Goal: Contribute content: Add original content to the website for others to see

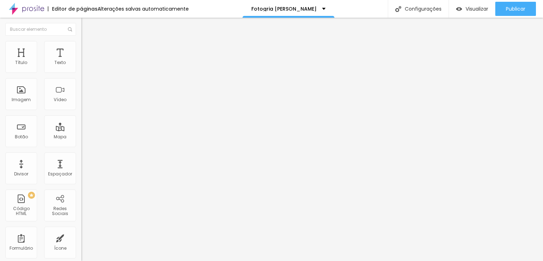
click at [34, 9] on img at bounding box center [26, 9] width 35 height 18
click at [318, 10] on div "Fotogria [PERSON_NAME]" at bounding box center [288, 8] width 74 height 5
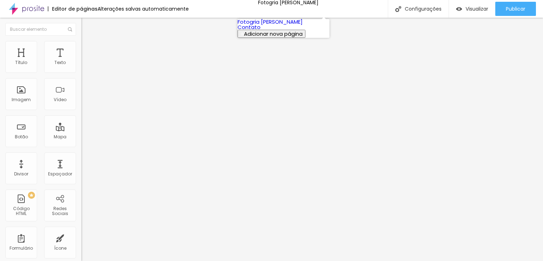
click at [288, 37] on span "Adicionar nova página" at bounding box center [273, 33] width 59 height 7
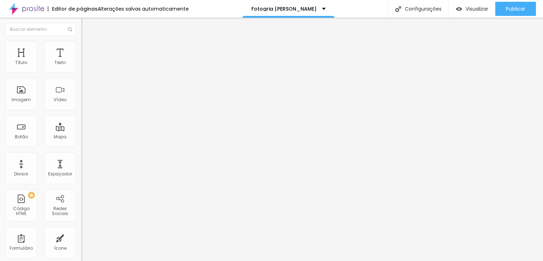
type input "teste"
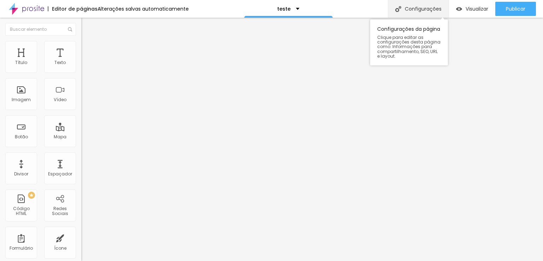
click at [416, 10] on div "Configurações" at bounding box center [418, 9] width 61 height 18
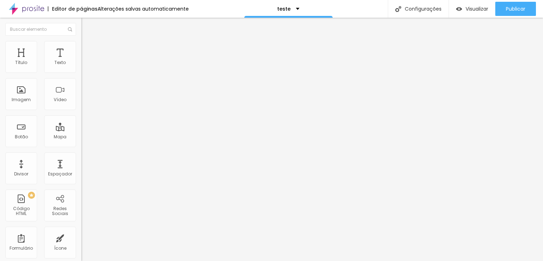
click at [469, 6] on span "Visualizar" at bounding box center [476, 9] width 23 height 6
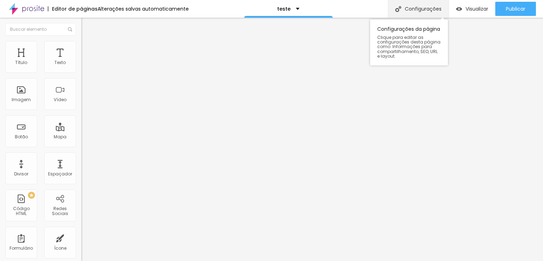
click at [423, 8] on div "Configurações" at bounding box center [418, 9] width 61 height 18
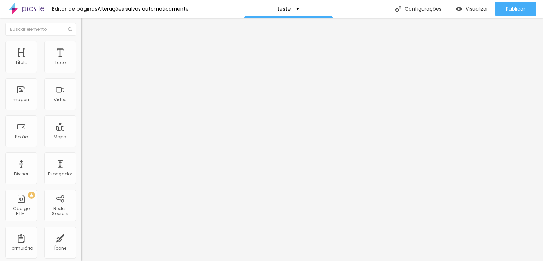
click at [471, 7] on span "Visualizar" at bounding box center [476, 9] width 23 height 6
click at [35, 9] on img at bounding box center [26, 9] width 35 height 18
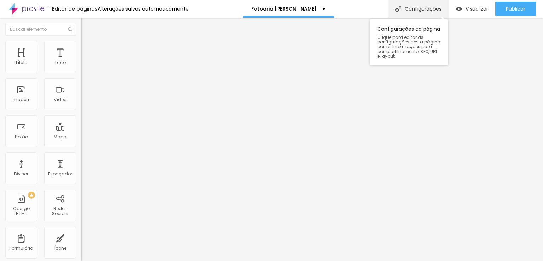
click at [413, 6] on div "Configurações" at bounding box center [418, 9] width 61 height 18
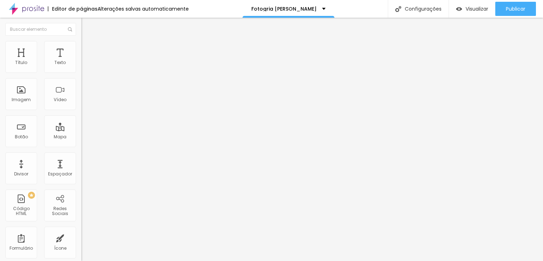
click at [31, 6] on img at bounding box center [26, 9] width 35 height 18
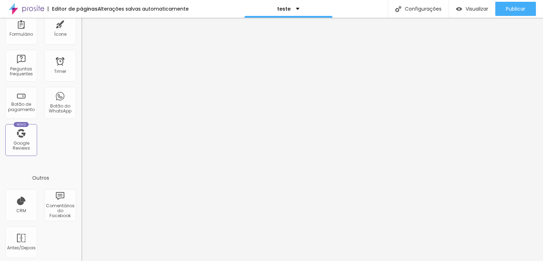
scroll to position [216, 0]
click at [24, 240] on div "Antes/Depois" at bounding box center [21, 240] width 32 height 32
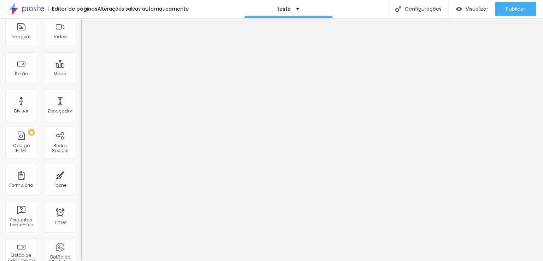
scroll to position [0, 0]
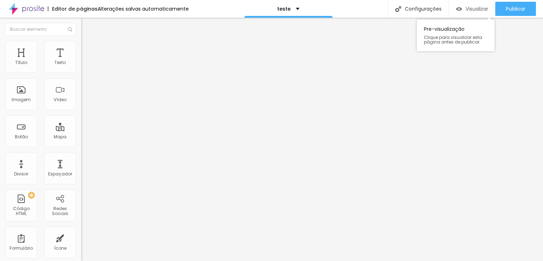
click at [481, 7] on span "Visualizar" at bounding box center [476, 9] width 23 height 6
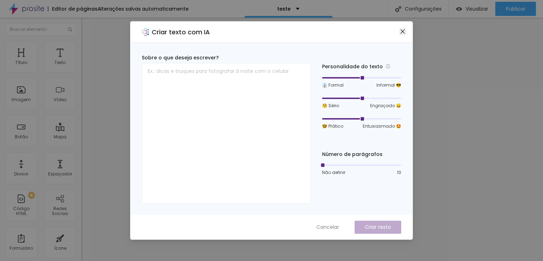
click at [402, 32] on icon "close" at bounding box center [402, 31] width 4 height 4
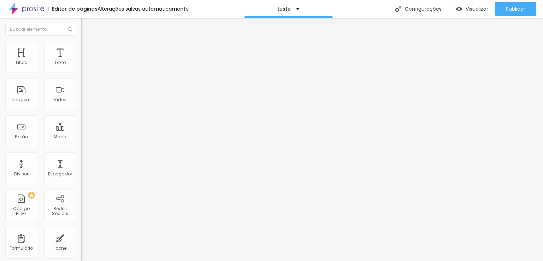
click at [81, 29] on button "Editar Título" at bounding box center [121, 26] width 81 height 16
click at [19, 34] on input "text" at bounding box center [40, 29] width 71 height 13
click at [299, 8] on div "teste" at bounding box center [288, 9] width 88 height 18
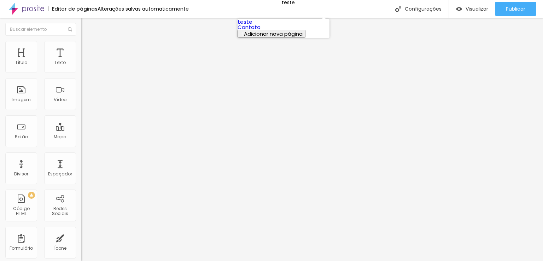
click at [266, 37] on span "Adicionar nova página" at bounding box center [273, 33] width 59 height 7
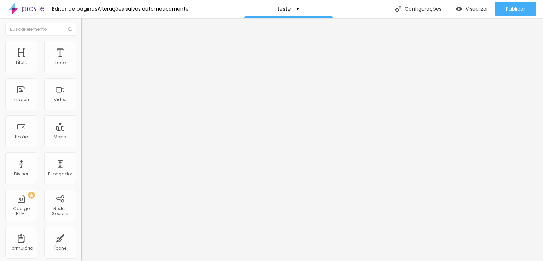
type input "teste 2"
